Goal: Information Seeking & Learning: Learn about a topic

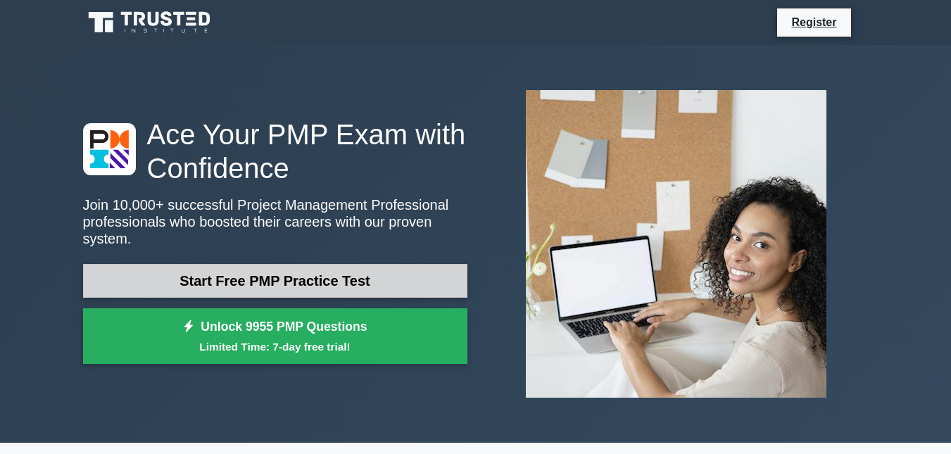
click at [367, 265] on link "Start Free PMP Practice Test" at bounding box center [275, 281] width 384 height 34
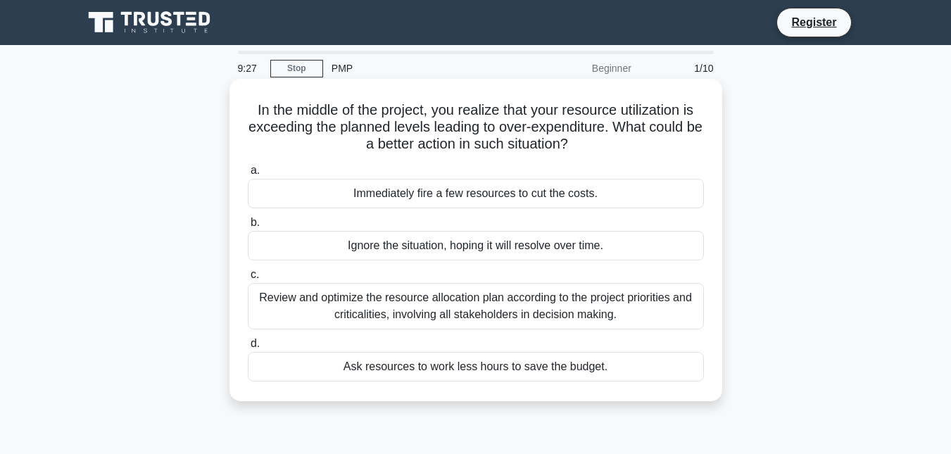
click at [483, 301] on div "Review and optimize the resource allocation plan according to the project prior…" at bounding box center [476, 306] width 456 height 46
click at [248, 280] on input "c. Review and optimize the resource allocation plan according to the project pr…" at bounding box center [248, 274] width 0 height 9
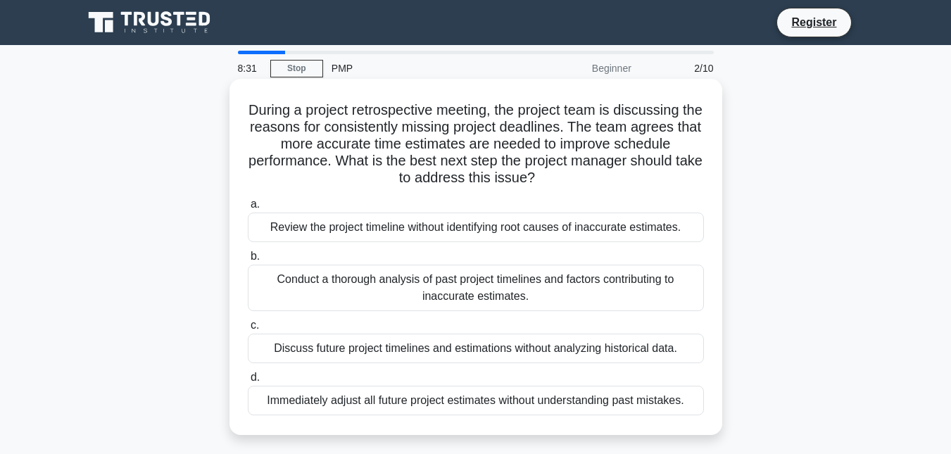
click at [312, 280] on div "Conduct a thorough analysis of past project timelines and factors contributing …" at bounding box center [476, 288] width 456 height 46
click at [248, 261] on input "b. Conduct a thorough analysis of past project timelines and factors contributi…" at bounding box center [248, 256] width 0 height 9
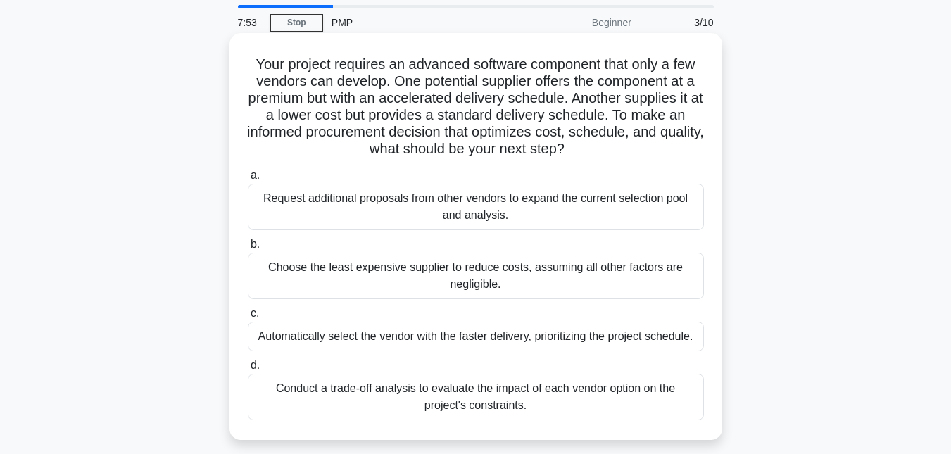
scroll to position [70, 0]
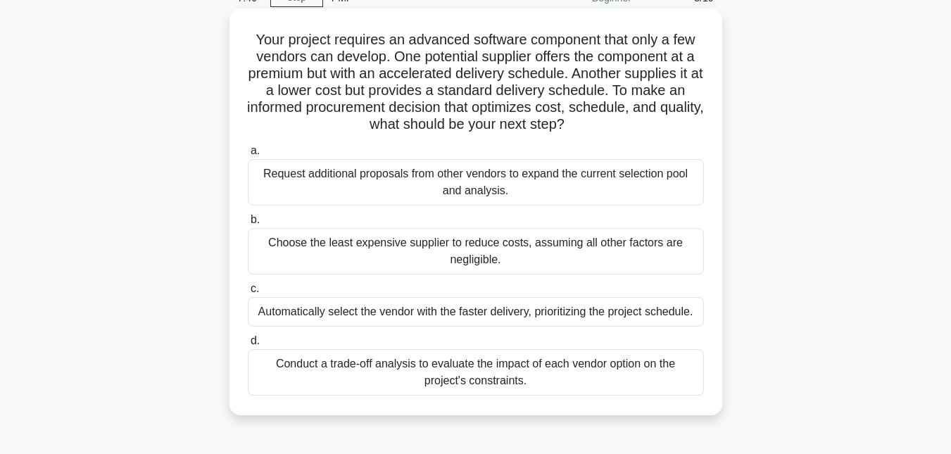
click at [537, 368] on div "Conduct a trade-off analysis to evaluate the impact of each vendor option on th…" at bounding box center [476, 372] width 456 height 46
click at [248, 346] on input "d. Conduct a trade-off analysis to evaluate the impact of each vendor option on…" at bounding box center [248, 341] width 0 height 9
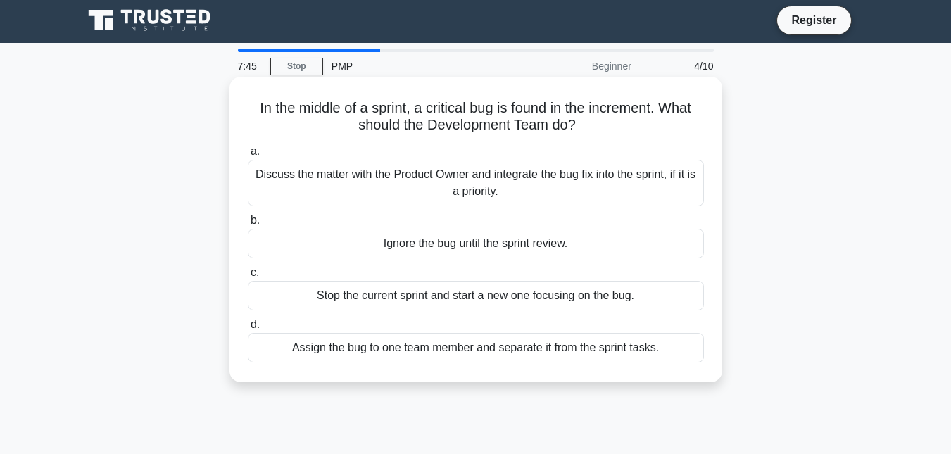
scroll to position [0, 0]
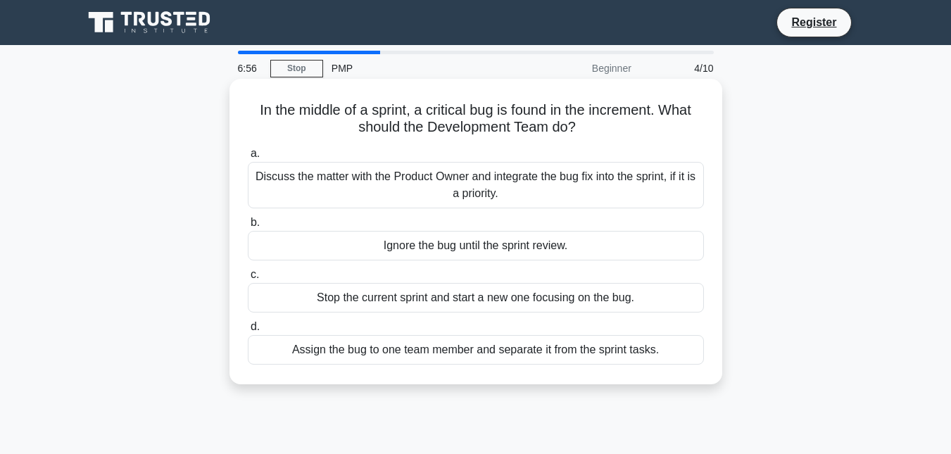
click at [608, 203] on div "Discuss the matter with the Product Owner and integrate the bug fix into the sp…" at bounding box center [476, 185] width 456 height 46
click at [248, 158] on input "a. Discuss the matter with the Product Owner and integrate the bug fix into the…" at bounding box center [248, 153] width 0 height 9
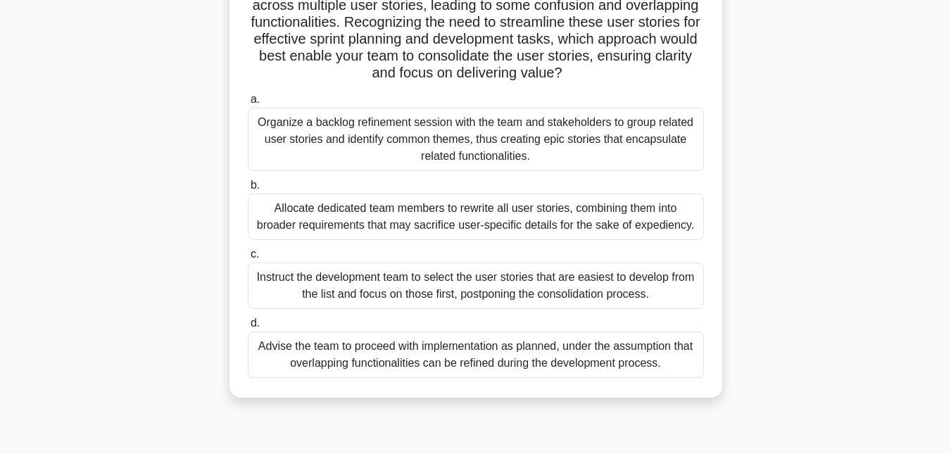
scroll to position [282, 0]
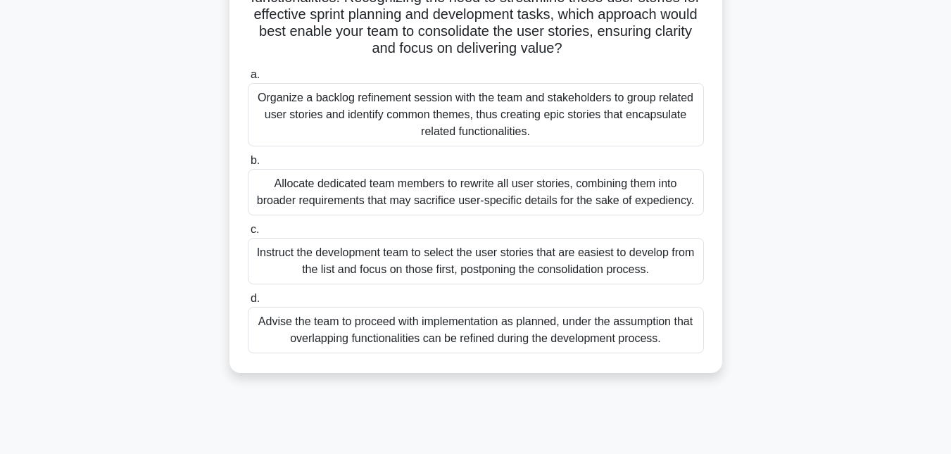
click at [494, 143] on div "Organize a backlog refinement session with the team and stakeholders to group r…" at bounding box center [476, 114] width 456 height 63
click at [248, 80] on input "a. Organize a backlog refinement session with the team and stakeholders to grou…" at bounding box center [248, 74] width 0 height 9
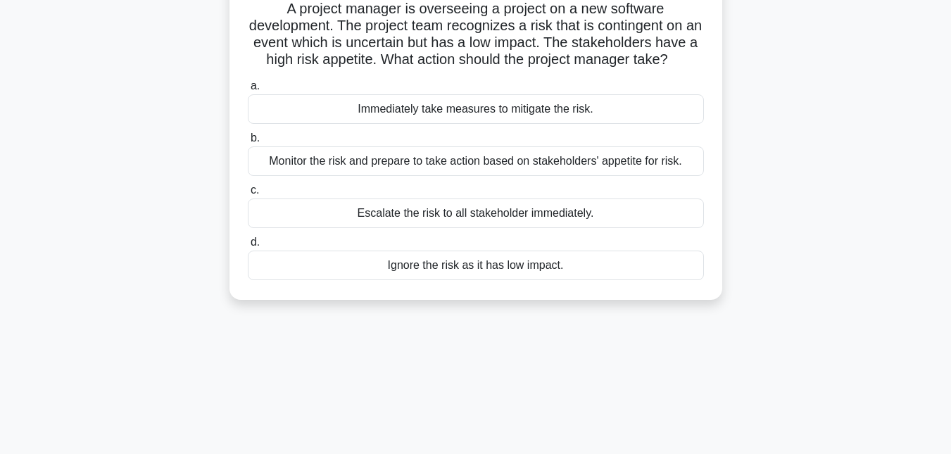
scroll to position [0, 0]
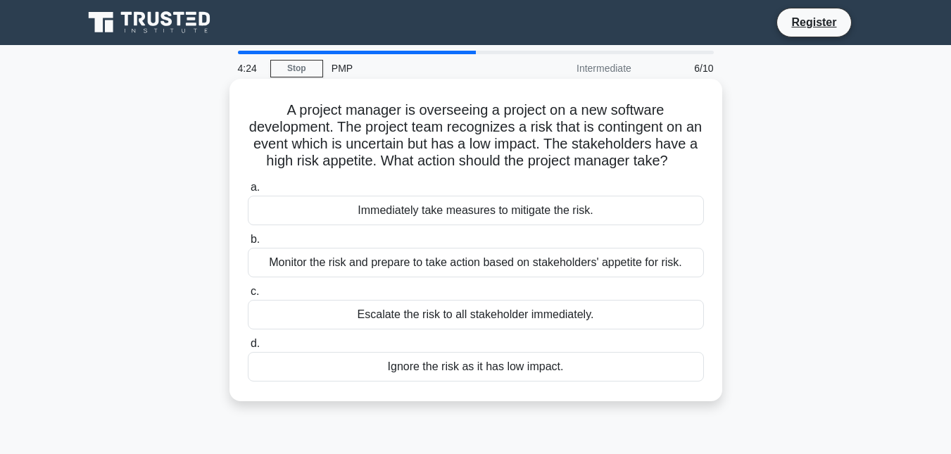
click at [477, 275] on div "Monitor the risk and prepare to take action based on stakeholders' appetite for…" at bounding box center [476, 263] width 456 height 30
click at [248, 244] on input "b. Monitor the risk and prepare to take action based on stakeholders' appetite …" at bounding box center [248, 239] width 0 height 9
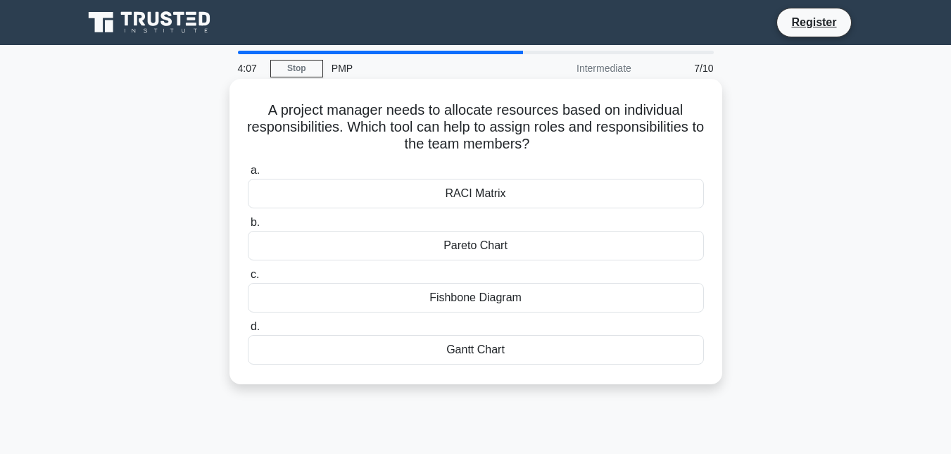
click at [534, 194] on div "RACI Matrix" at bounding box center [476, 194] width 456 height 30
click at [248, 175] on input "a. RACI Matrix" at bounding box center [248, 170] width 0 height 9
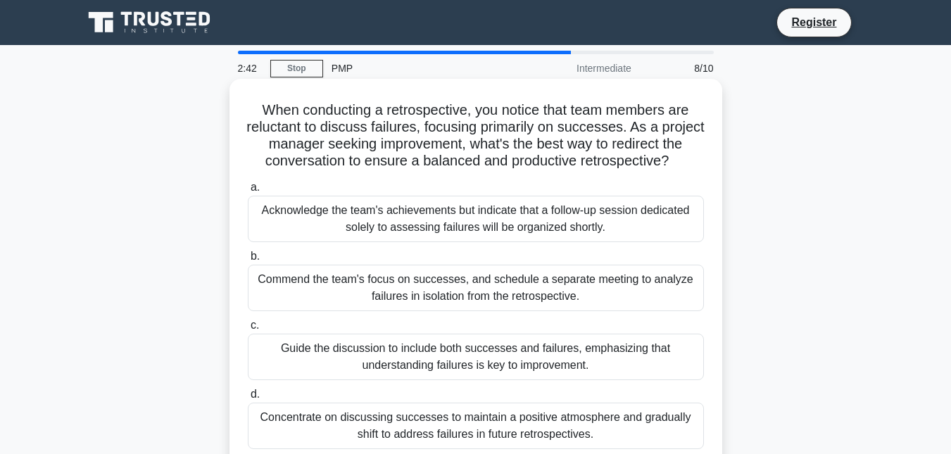
click at [541, 369] on div "Guide the discussion to include both successes and failures, emphasizing that u…" at bounding box center [476, 357] width 456 height 46
click at [248, 330] on input "c. Guide the discussion to include both successes and failures, emphasizing tha…" at bounding box center [248, 325] width 0 height 9
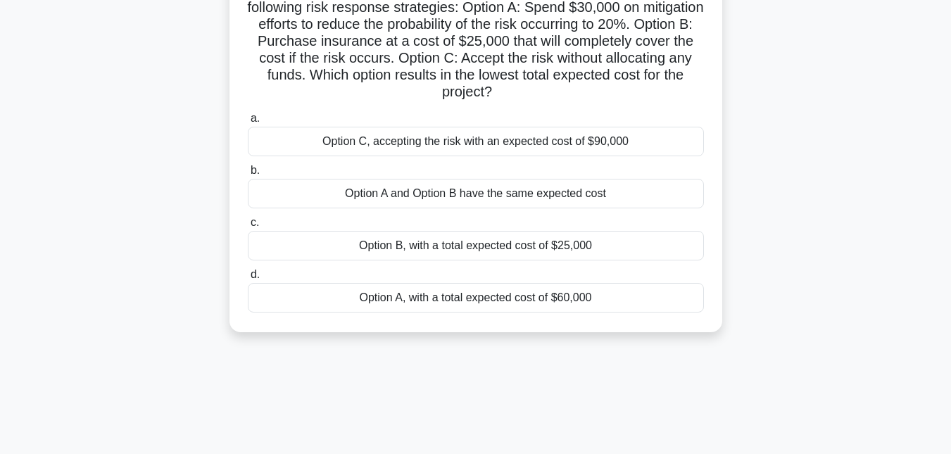
scroll to position [141, 0]
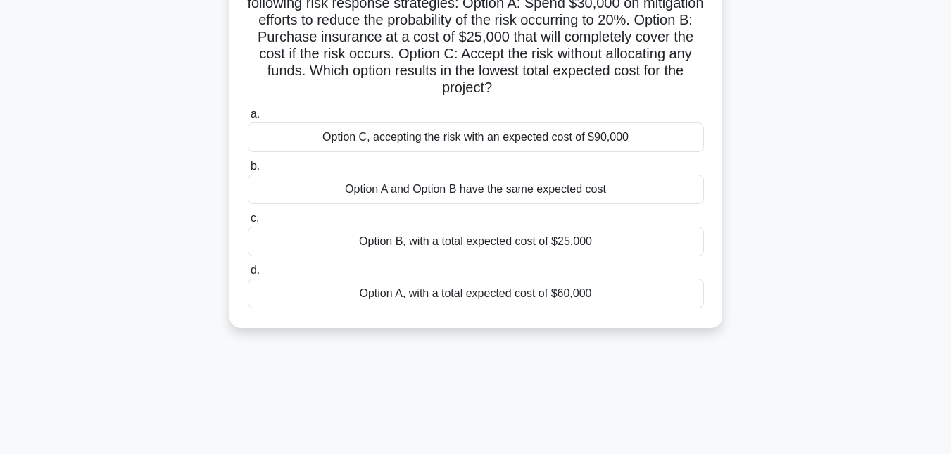
click at [487, 259] on div "a. Option C, accepting the risk with an expected cost of $90,000 b. Option A an…" at bounding box center [475, 207] width 473 height 208
click at [490, 251] on div "Option B, with a total expected cost of $25,000" at bounding box center [476, 242] width 456 height 30
click at [248, 223] on input "c. Option B, with a total expected cost of $25,000" at bounding box center [248, 218] width 0 height 9
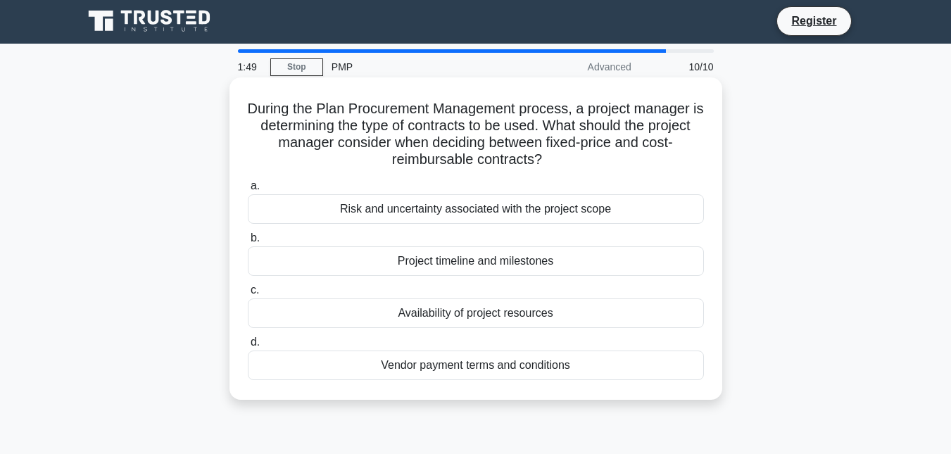
scroll to position [0, 0]
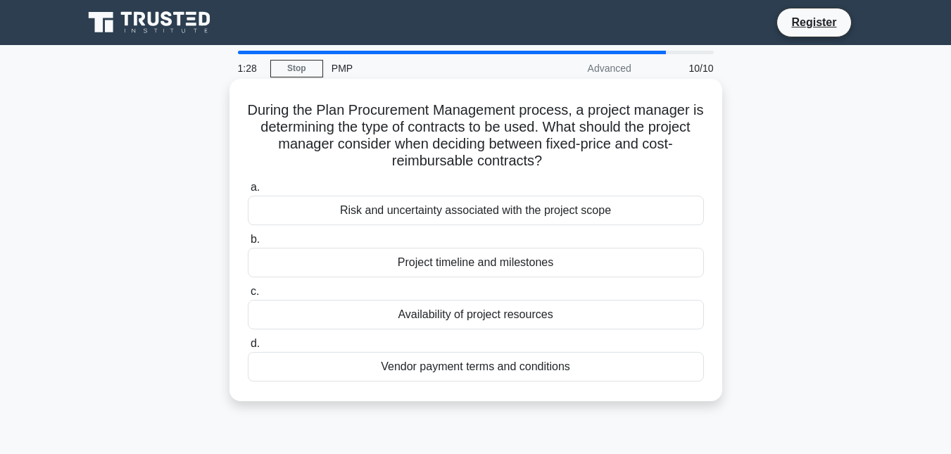
click at [568, 195] on label "a. Risk and uncertainty associated with the project scope" at bounding box center [476, 202] width 456 height 46
click at [248, 192] on input "a. Risk and uncertainty associated with the project scope" at bounding box center [248, 187] width 0 height 9
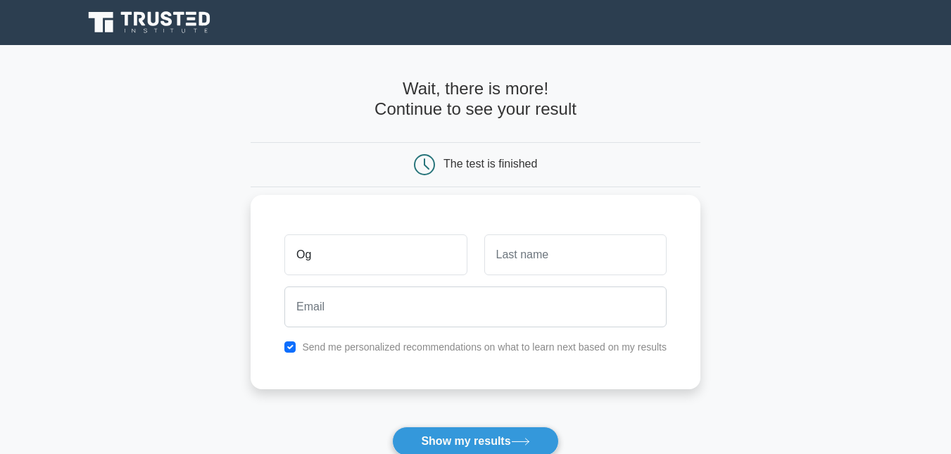
type input "Og"
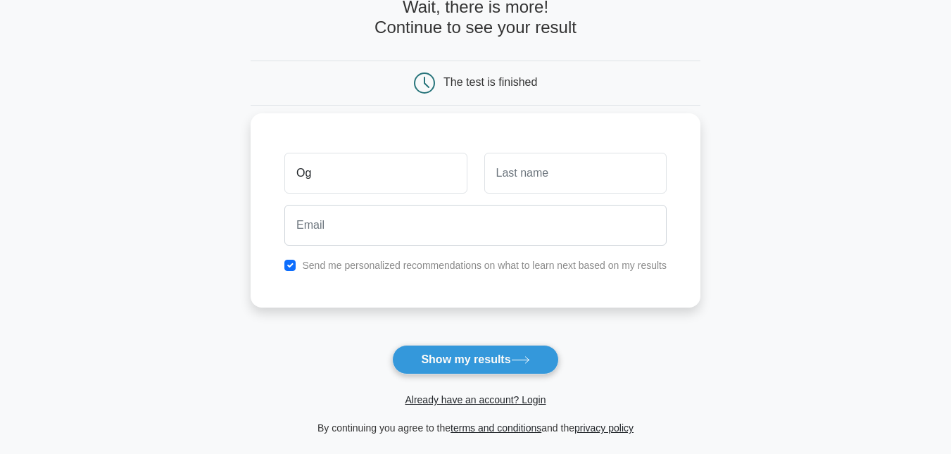
scroll to position [70, 0]
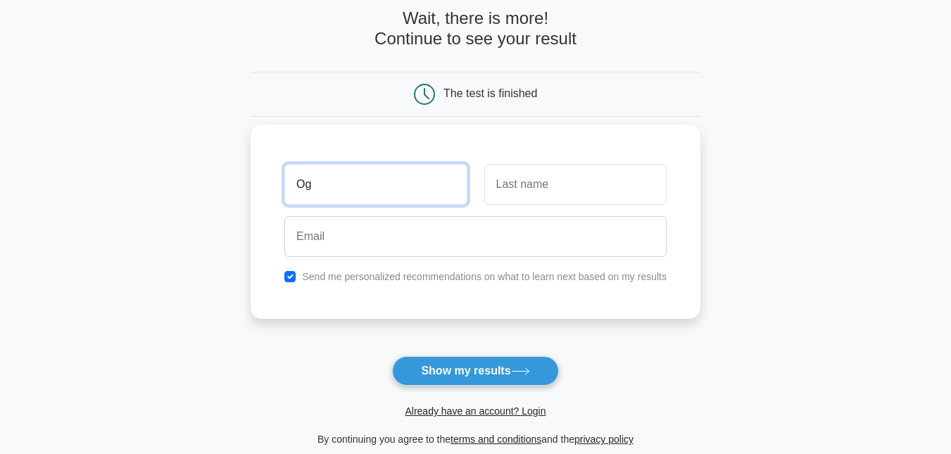
click at [380, 201] on input "Og" at bounding box center [375, 184] width 182 height 41
type input "Oguzie"
click at [582, 162] on div at bounding box center [575, 184] width 199 height 52
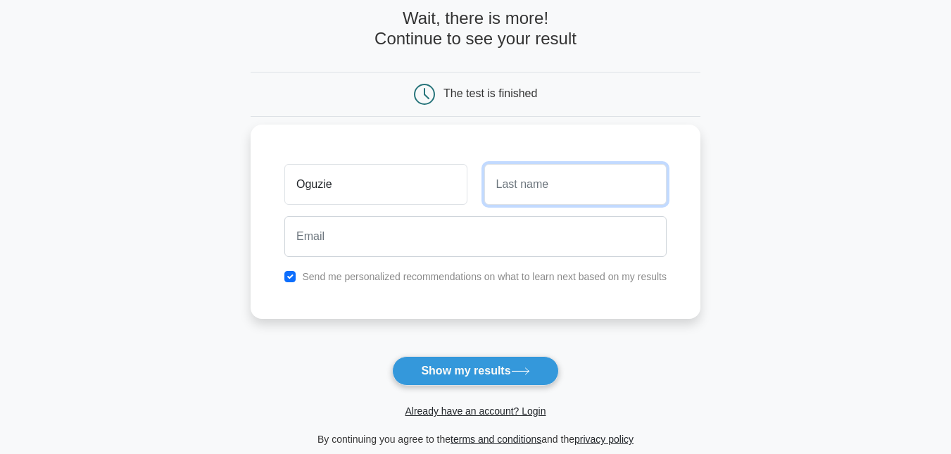
click at [573, 179] on input "text" at bounding box center [575, 184] width 182 height 41
type input "Mbam"
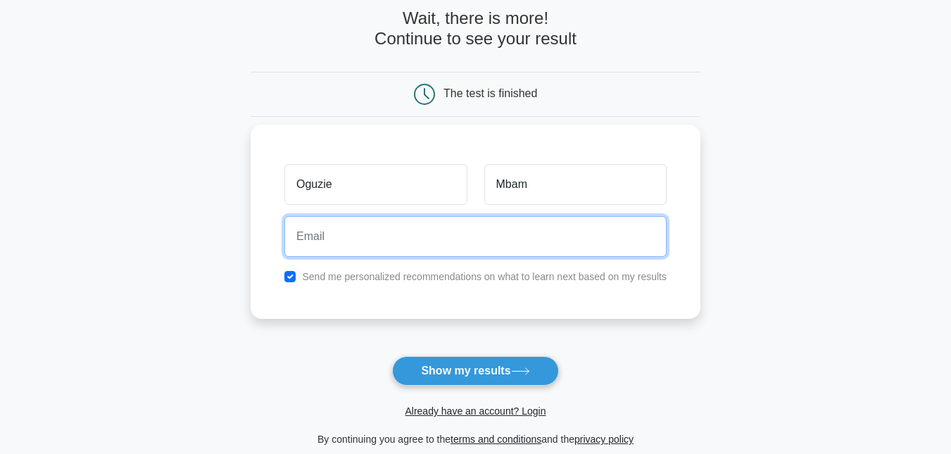
click at [541, 244] on input "email" at bounding box center [475, 236] width 382 height 41
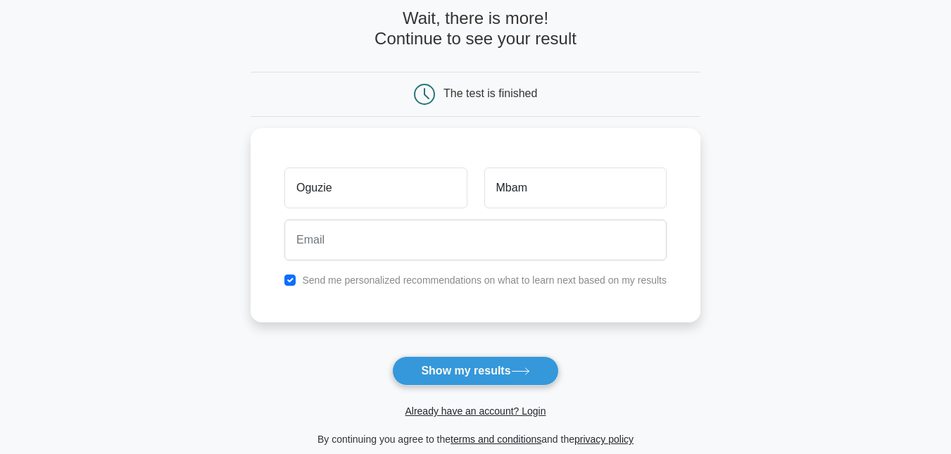
click at [550, 335] on form "Wait, there is more! Continue to see your result The test is finished Oguzie Mb…" at bounding box center [476, 227] width 450 height 439
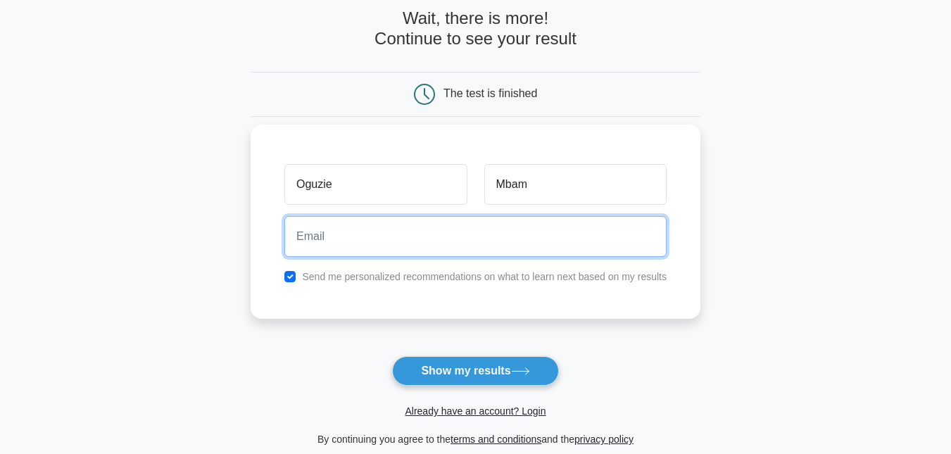
click at [464, 242] on input "email" at bounding box center [475, 236] width 382 height 41
type input "Oguzie101@gmail.com"
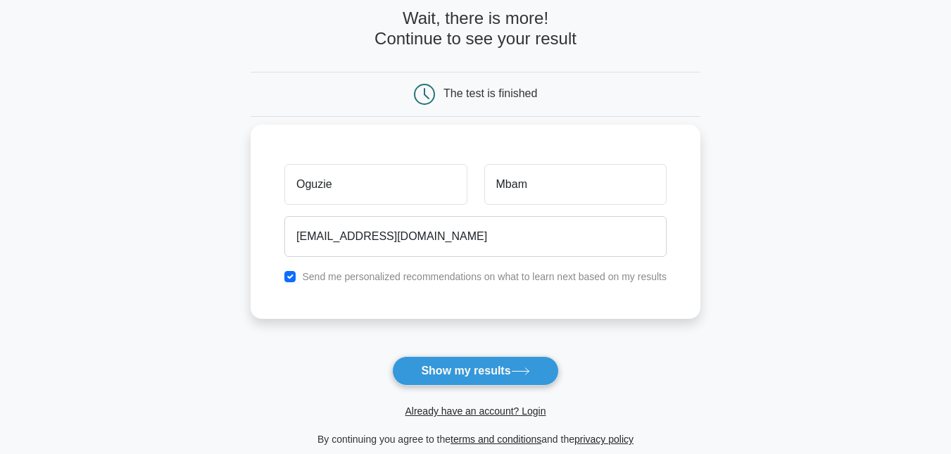
click at [402, 279] on label "Send me personalized recommendations on what to learn next based on my results" at bounding box center [484, 276] width 365 height 11
click at [296, 275] on input "checkbox" at bounding box center [289, 276] width 11 height 11
checkbox input "false"
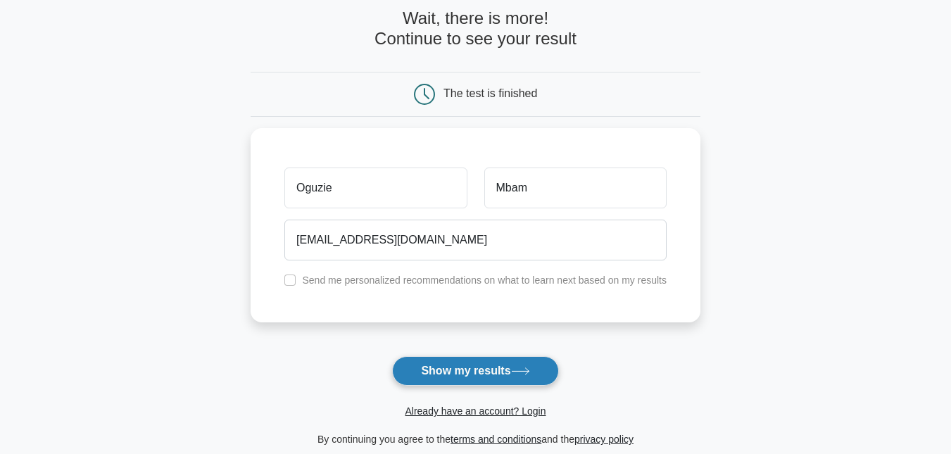
click at [447, 376] on button "Show my results" at bounding box center [475, 371] width 166 height 30
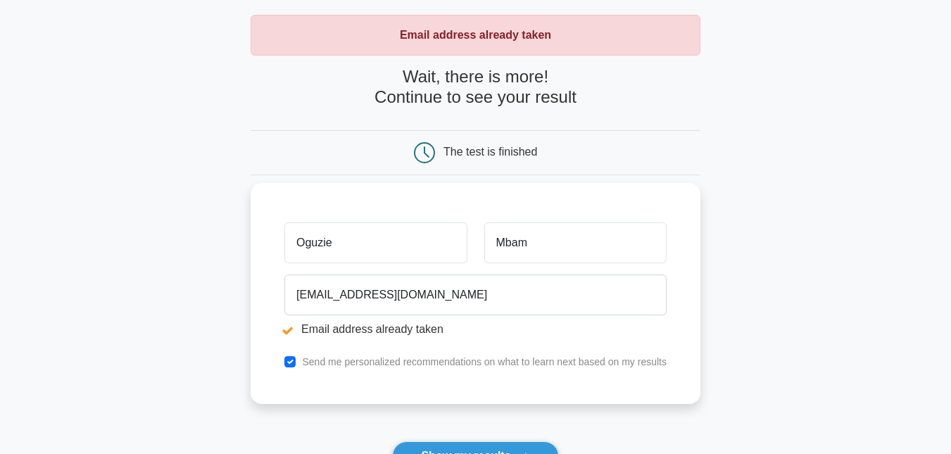
scroll to position [282, 0]
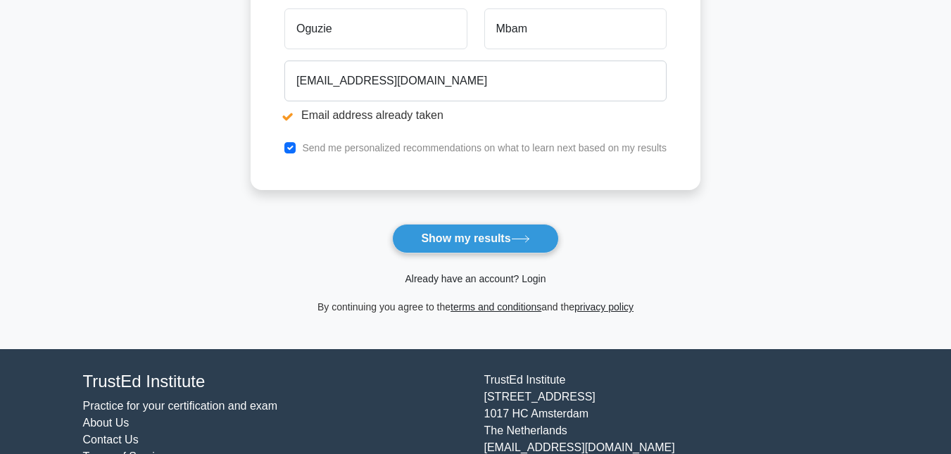
click at [466, 280] on link "Already have an account? Login" at bounding box center [475, 278] width 141 height 11
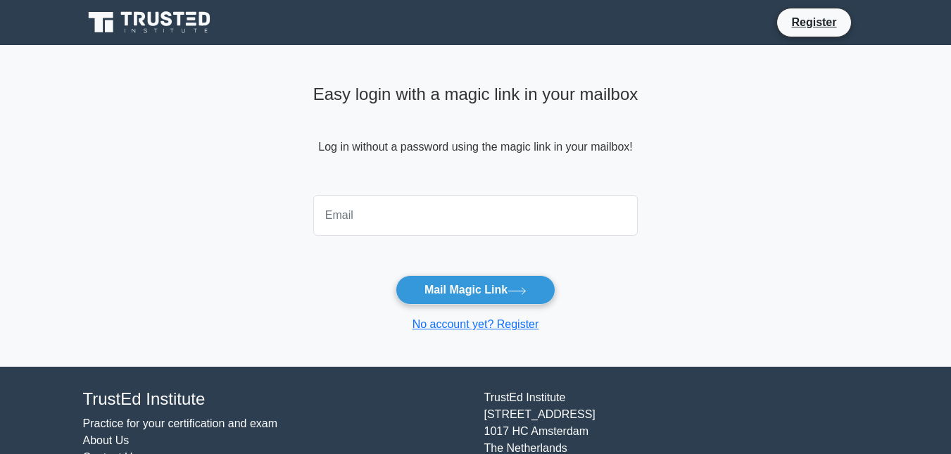
click at [510, 217] on input "email" at bounding box center [475, 215] width 325 height 41
type input "oguzie101@gmail.com"
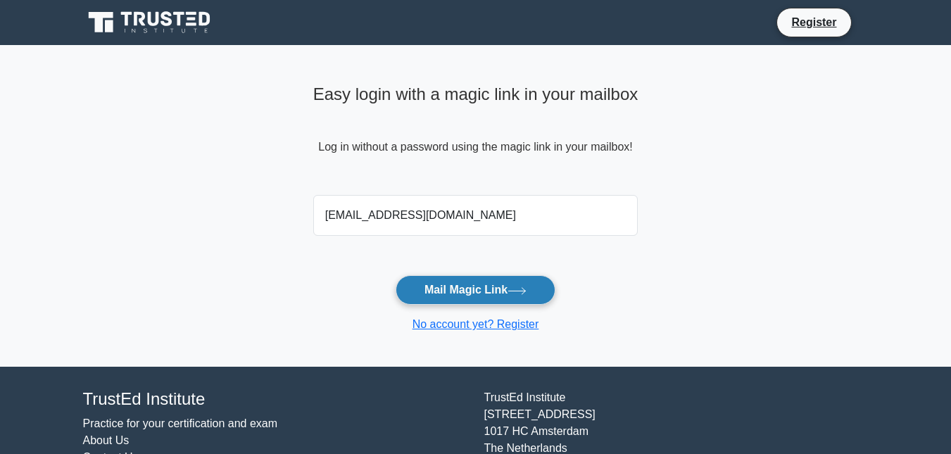
click at [501, 275] on button "Mail Magic Link" at bounding box center [476, 290] width 160 height 30
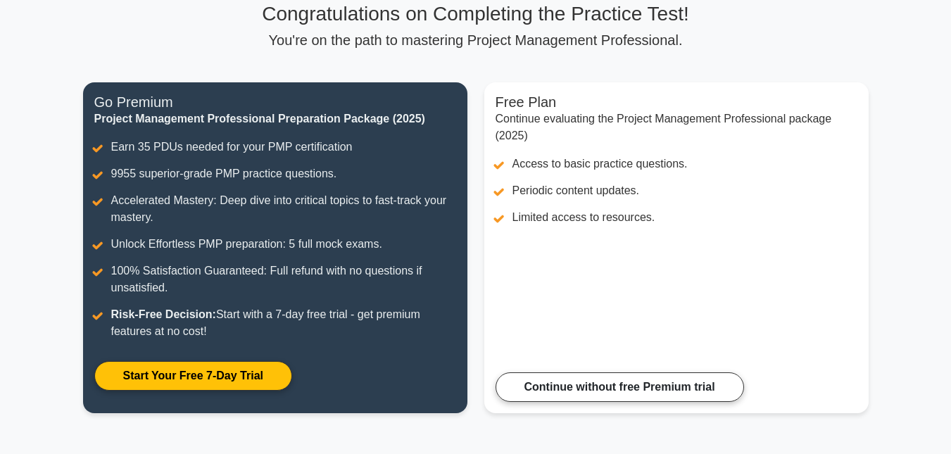
scroll to position [282, 0]
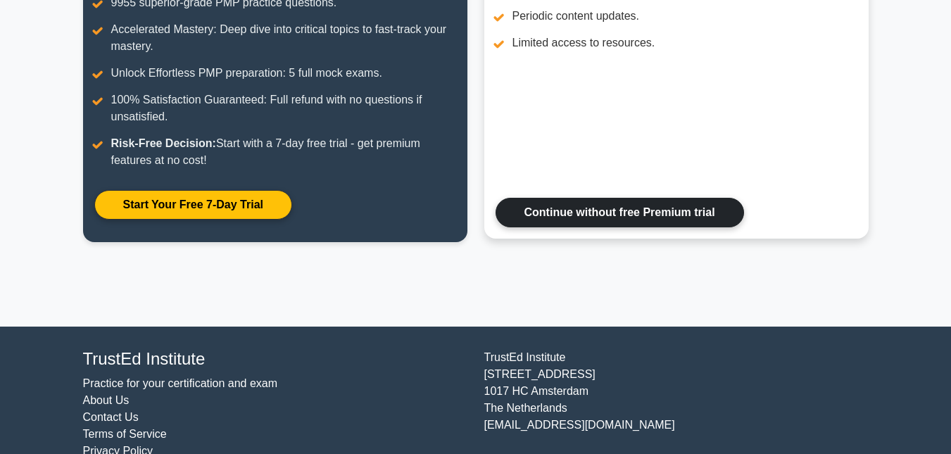
click at [624, 204] on link "Continue without free Premium trial" at bounding box center [620, 213] width 249 height 30
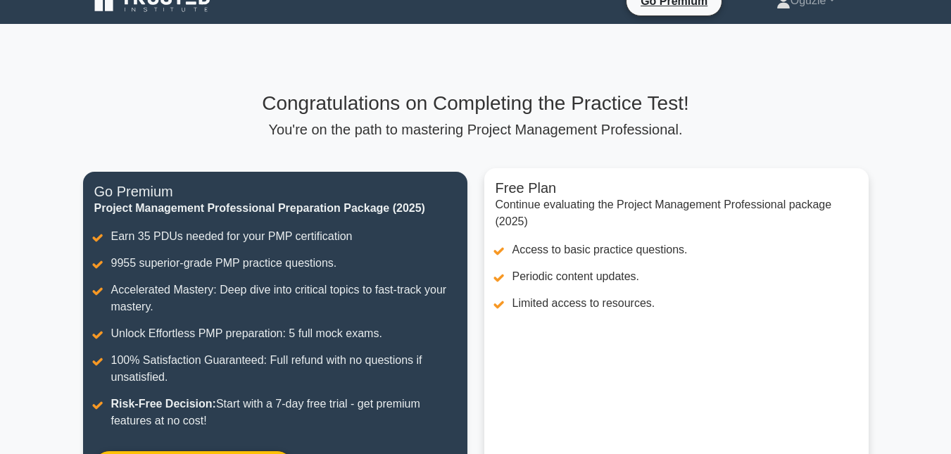
scroll to position [1, 0]
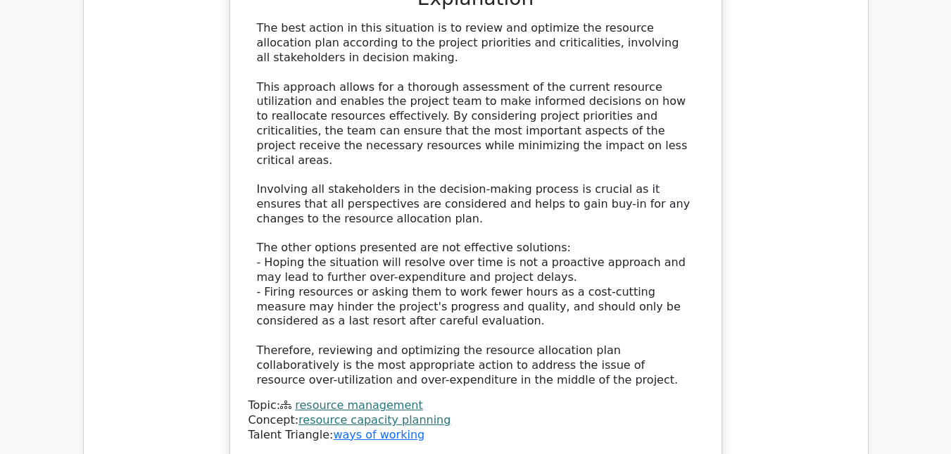
scroll to position [1039, 0]
